Goal: Task Accomplishment & Management: Manage account settings

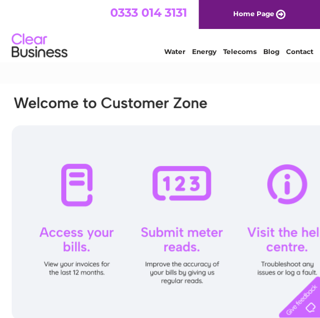
click at [40, 56] on img at bounding box center [39, 46] width 57 height 34
click at [81, 213] on div at bounding box center [182, 222] width 341 height 195
click at [82, 199] on div at bounding box center [182, 222] width 341 height 195
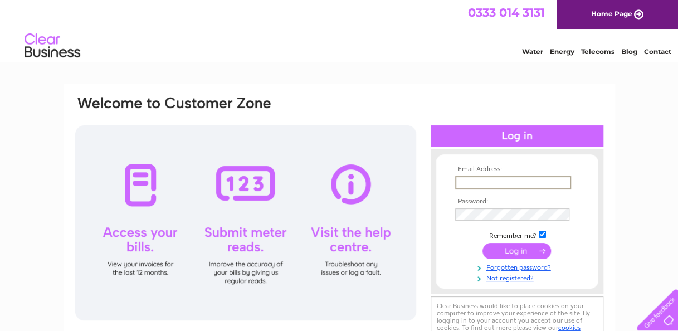
click at [320, 179] on input "text" at bounding box center [513, 182] width 116 height 13
type input "NLC.energy@northlan.gov.uk"
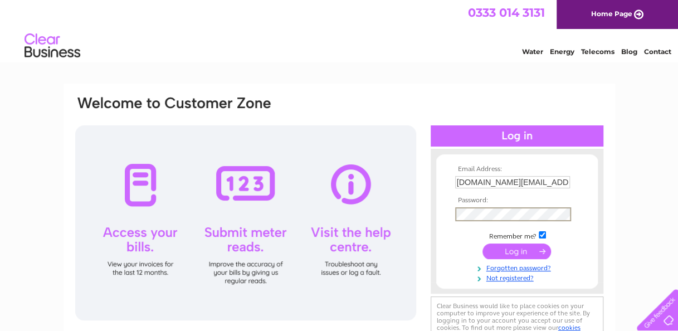
click at [320, 244] on input "submit" at bounding box center [517, 252] width 69 height 16
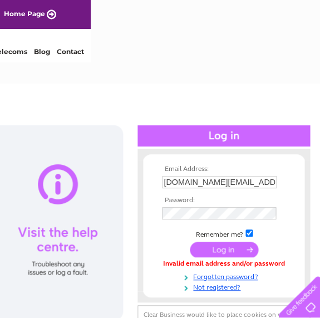
scroll to position [0, 231]
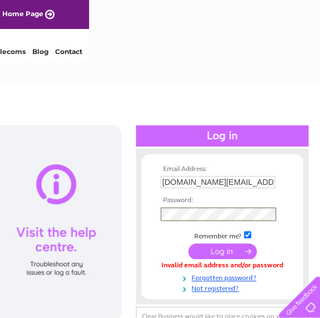
click at [188, 244] on input "submit" at bounding box center [222, 252] width 69 height 16
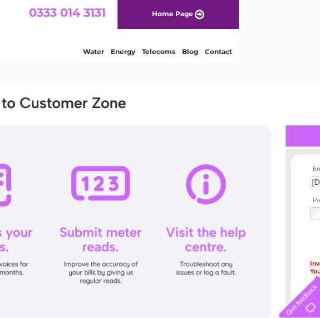
scroll to position [0, 231]
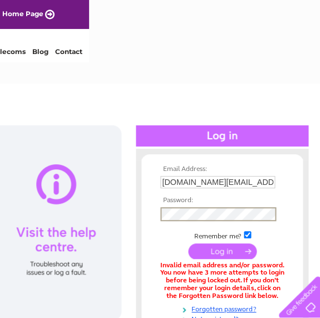
click at [188, 244] on input "submit" at bounding box center [222, 252] width 69 height 16
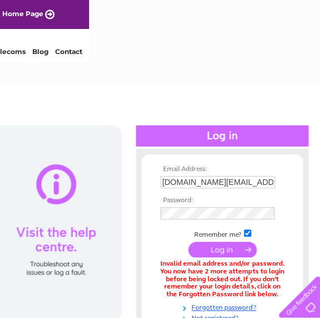
scroll to position [52, 231]
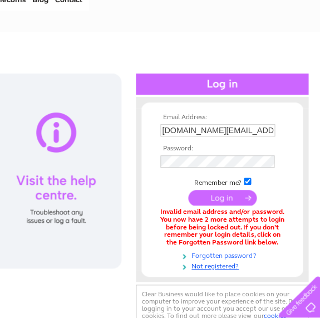
click at [241, 255] on link "Forgotten password?" at bounding box center [224, 255] width 127 height 11
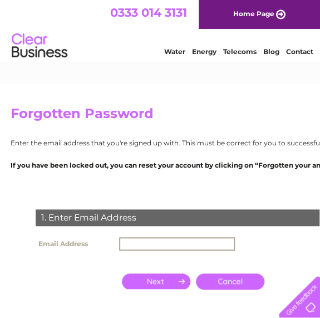
drag, startPoint x: 179, startPoint y: 246, endPoint x: 184, endPoint y: 241, distance: 7.1
click at [184, 241] on input "text" at bounding box center [177, 243] width 116 height 13
type input "[DOMAIN_NAME][EMAIL_ADDRESS][DOMAIN_NAME]"
click at [173, 280] on input "button" at bounding box center [156, 282] width 69 height 16
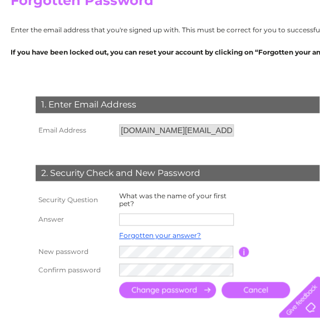
scroll to position [114, 0]
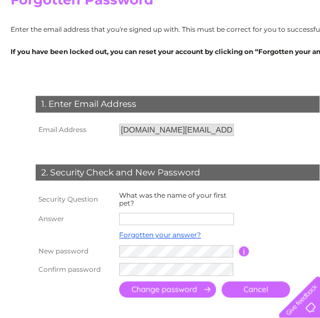
click at [178, 217] on input "text" at bounding box center [176, 219] width 115 height 12
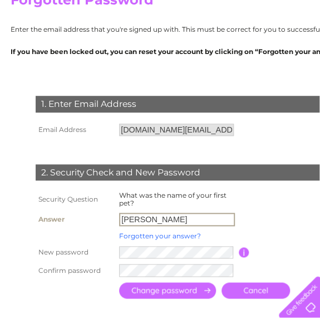
type input "Louis"
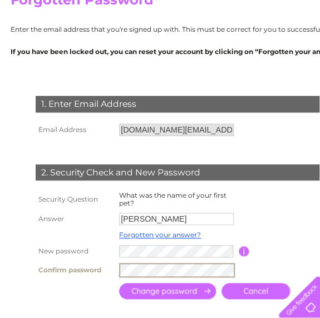
click at [195, 289] on input "submit" at bounding box center [167, 291] width 97 height 16
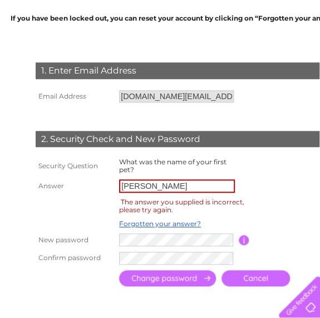
scroll to position [169, 0]
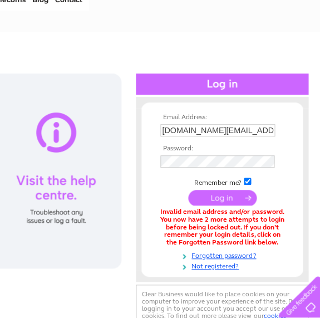
click at [192, 153] on td at bounding box center [222, 162] width 129 height 18
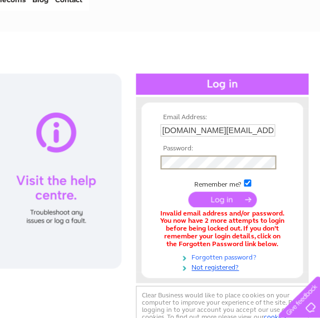
click at [239, 256] on link "Forgotten password?" at bounding box center [224, 256] width 127 height 11
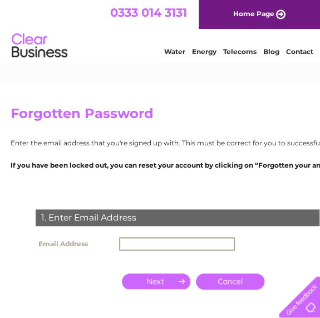
click at [196, 242] on input "text" at bounding box center [177, 243] width 116 height 13
type input "[DOMAIN_NAME][EMAIL_ADDRESS][DOMAIN_NAME]"
click at [174, 279] on input "button" at bounding box center [156, 282] width 69 height 16
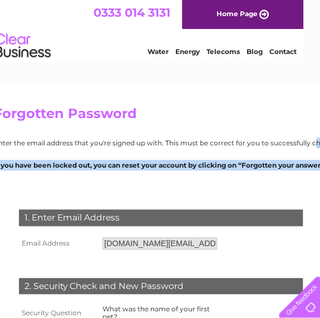
scroll to position [0, 40]
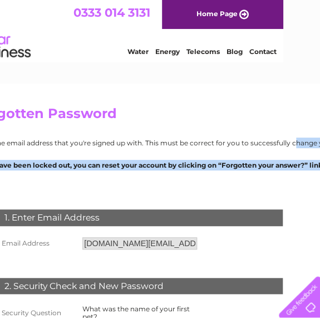
drag, startPoint x: 319, startPoint y: 134, endPoint x: 315, endPoint y: 171, distance: 37.0
click at [315, 171] on div "Forgotten Password Enter the email address that you're signed up with. This mus…" at bounding box center [239, 266] width 552 height 364
